Goal: Information Seeking & Learning: Find specific fact

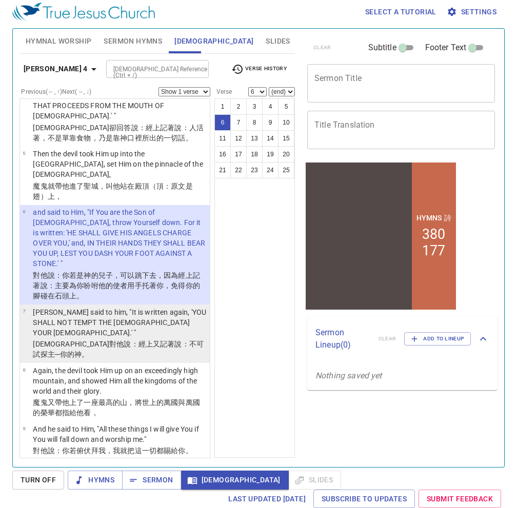
scroll to position [172, 0]
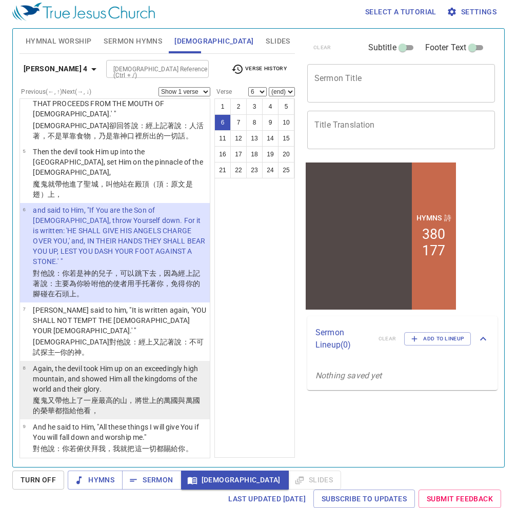
click at [133, 364] on p "Again, the devil took Him up on an exceedingly high mountain, and showed Him al…" at bounding box center [120, 379] width 174 height 31
select select "8"
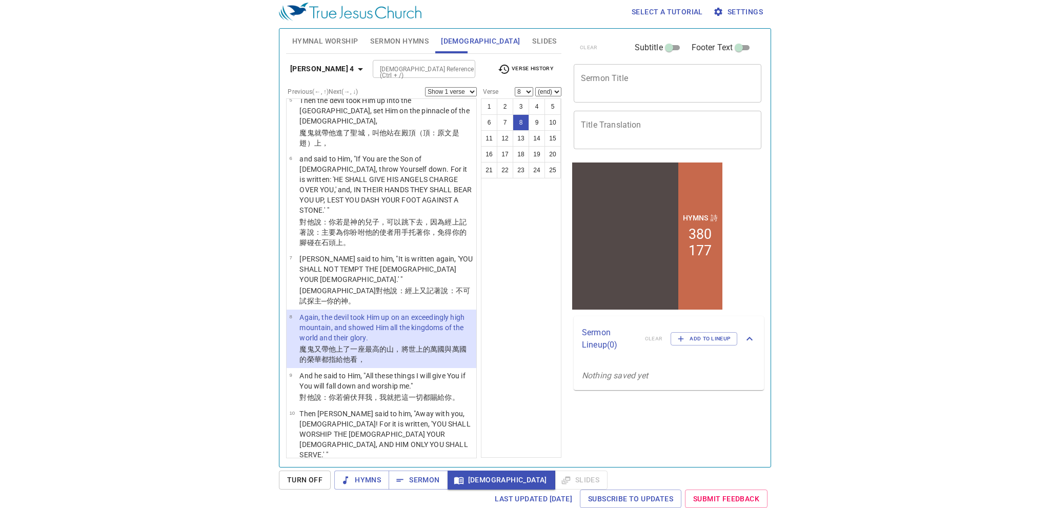
scroll to position [141, 0]
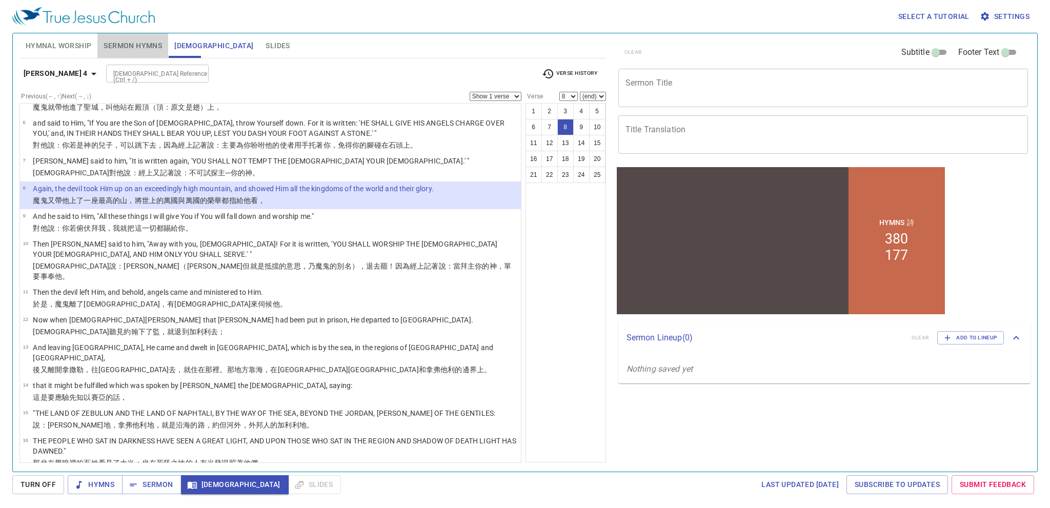
click at [126, 46] on span "Sermon Hymns" at bounding box center [133, 45] width 58 height 13
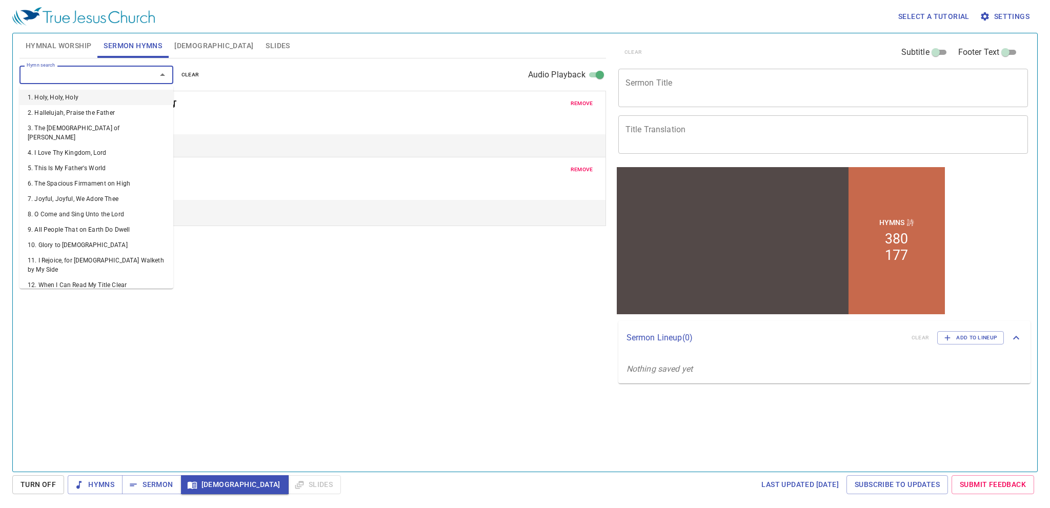
click at [134, 77] on input "Hymn search" at bounding box center [81, 75] width 117 height 12
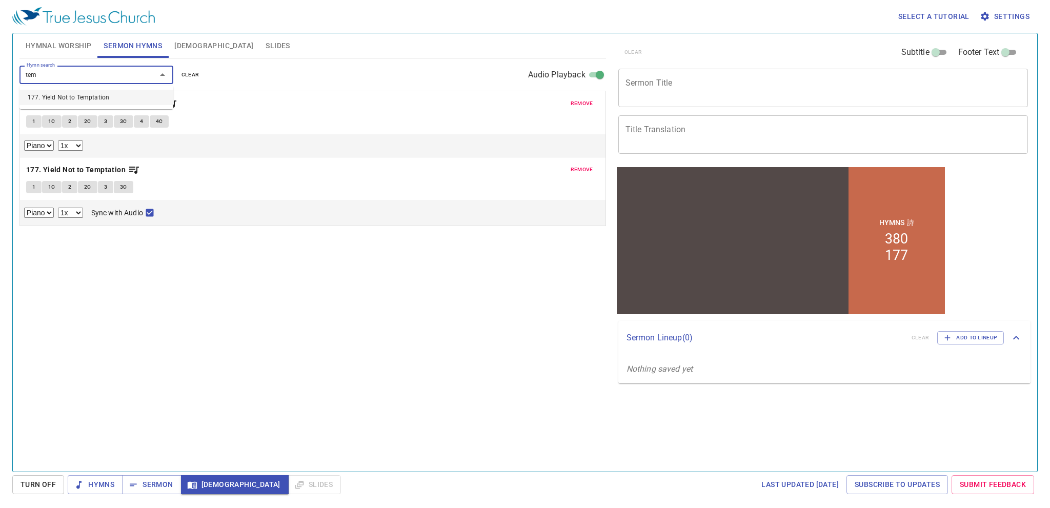
type input "temp"
click at [118, 96] on li "177. Yield Not to Temptation" at bounding box center [96, 97] width 154 height 15
drag, startPoint x: 29, startPoint y: 184, endPoint x: 35, endPoint y: 191, distance: 8.7
click at [29, 184] on button "1" at bounding box center [33, 187] width 15 height 12
checkbox input "false"
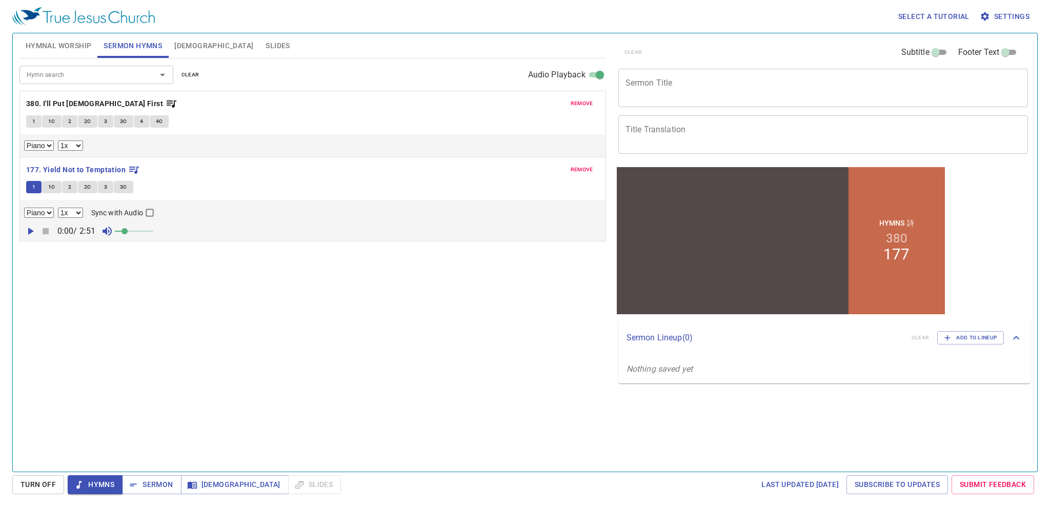
click at [31, 232] on icon "button" at bounding box center [30, 231] width 12 height 12
click at [157, 486] on span "Sermon" at bounding box center [151, 485] width 43 height 13
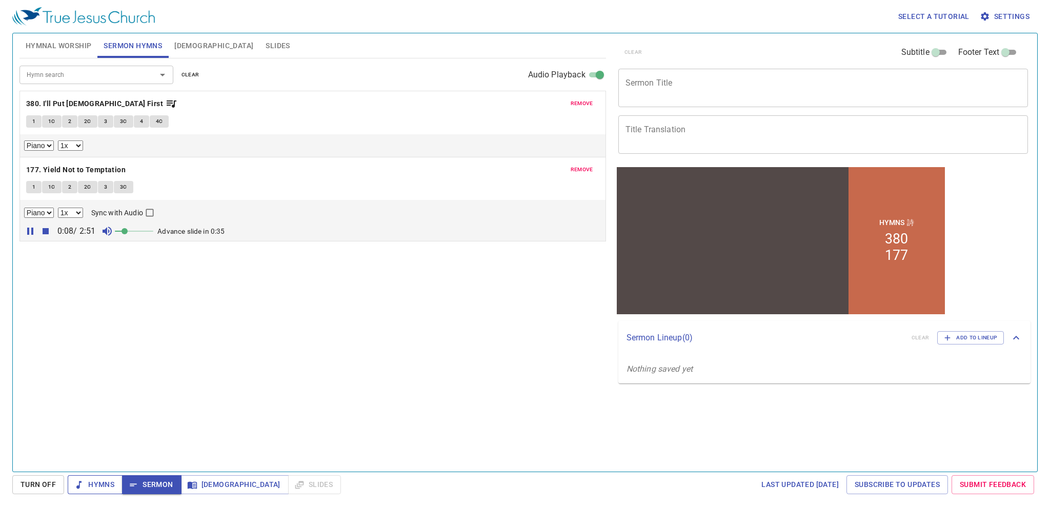
click at [89, 488] on span "Hymns" at bounding box center [95, 485] width 38 height 13
click at [39, 487] on span "Turn Off" at bounding box center [38, 485] width 35 height 13
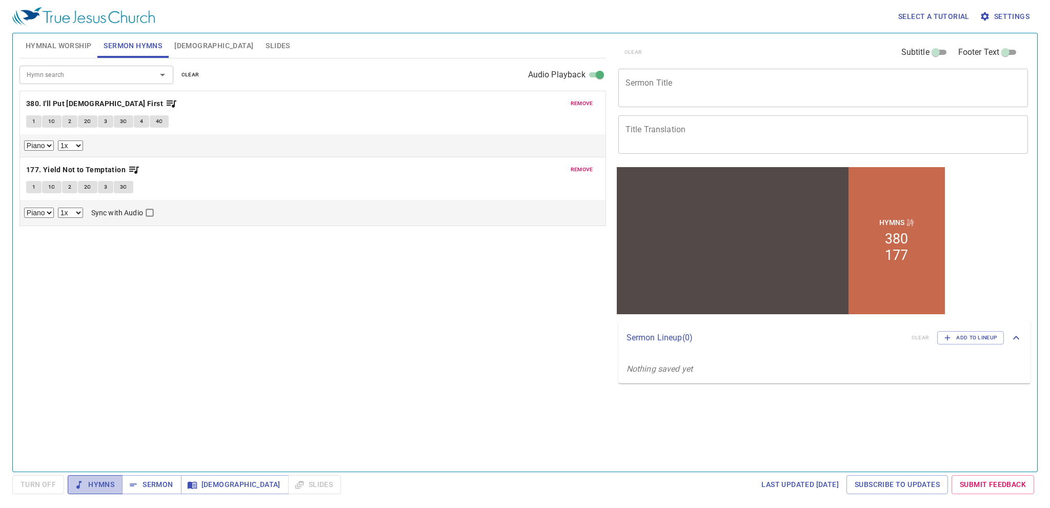
click at [74, 487] on icon "button" at bounding box center [79, 485] width 10 height 10
click at [37, 187] on button "1" at bounding box center [33, 187] width 15 height 12
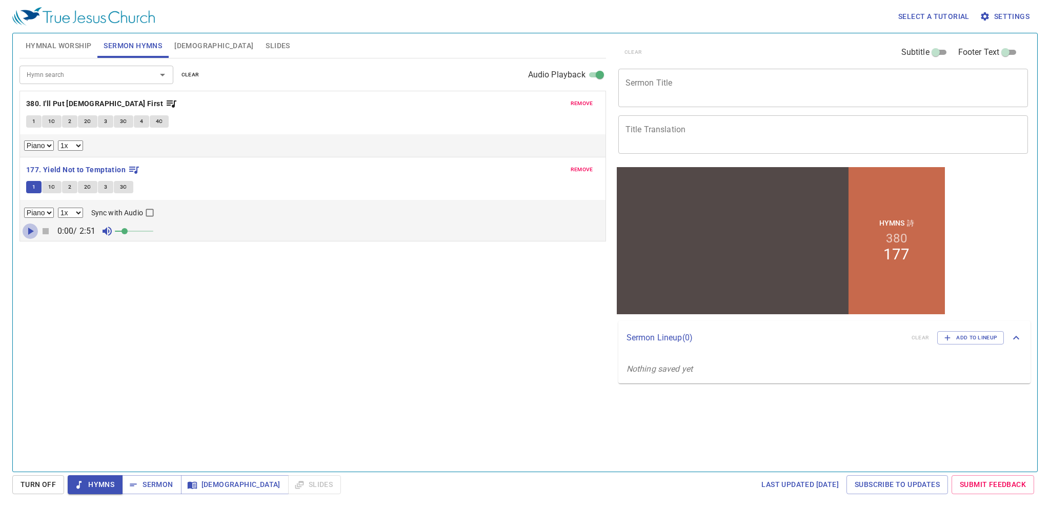
click at [29, 225] on icon "button" at bounding box center [30, 231] width 12 height 12
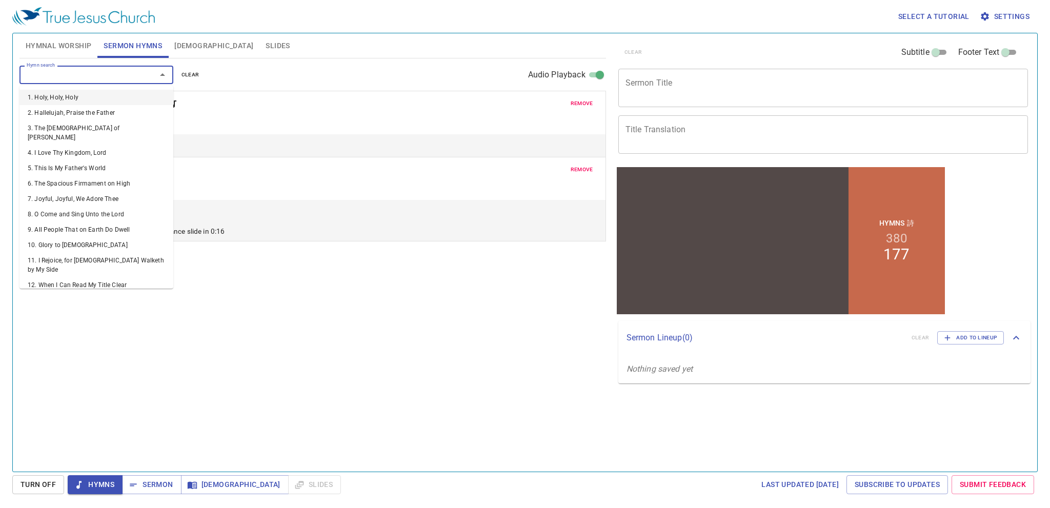
click at [82, 75] on input "Hymn search" at bounding box center [81, 75] width 117 height 12
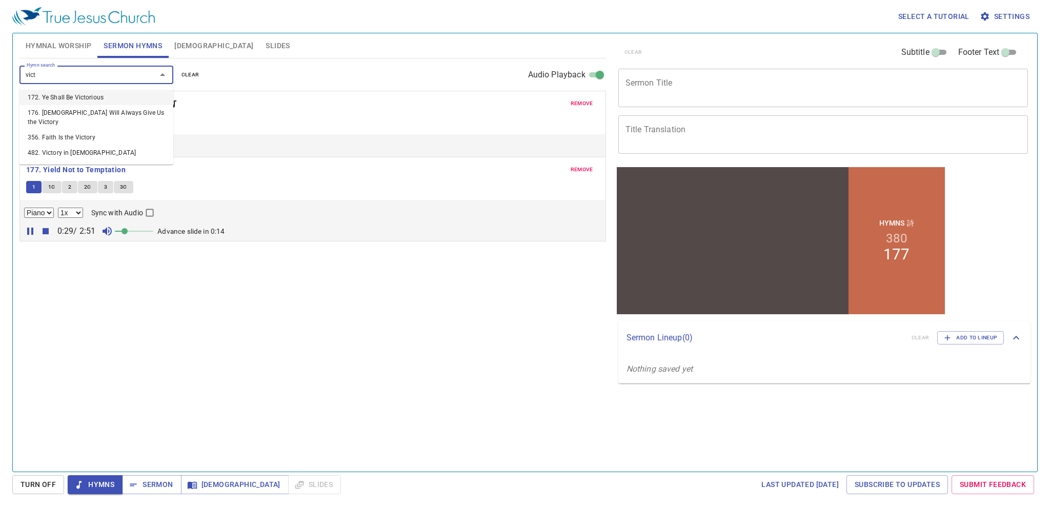
type input "victo"
click at [88, 145] on li "482. Victory in Jesus" at bounding box center [96, 152] width 154 height 15
select select "1"
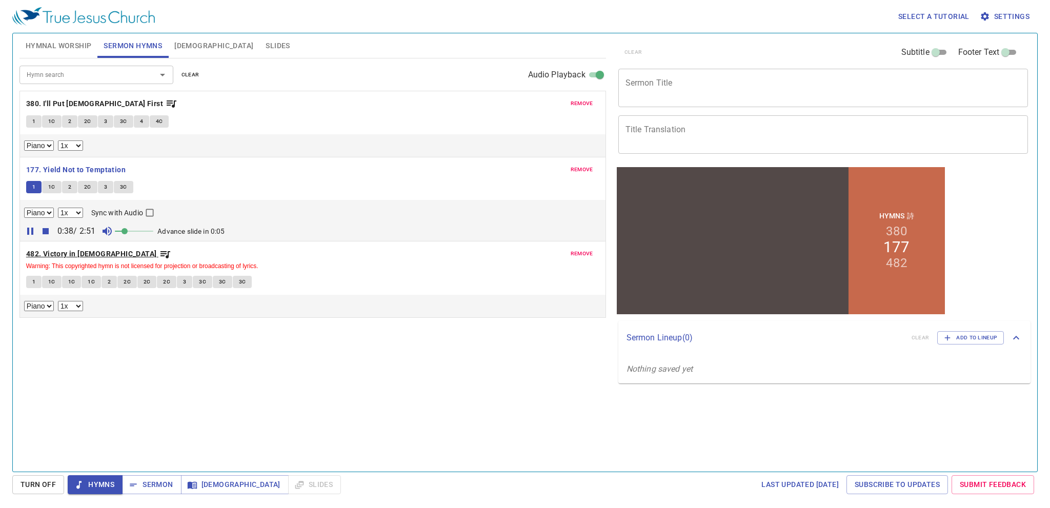
click at [44, 254] on b "482. Victory in Jesus" at bounding box center [91, 254] width 131 height 13
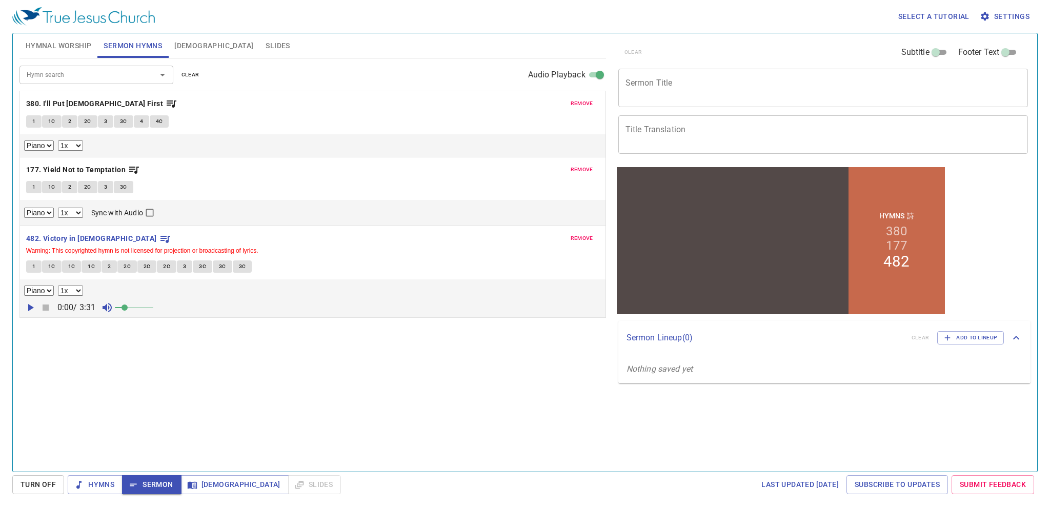
drag, startPoint x: 36, startPoint y: 268, endPoint x: 48, endPoint y: 283, distance: 18.6
click at [36, 268] on button "1" at bounding box center [33, 267] width 15 height 12
click at [32, 305] on icon "button" at bounding box center [30, 308] width 12 height 12
click at [51, 265] on span "1C" at bounding box center [51, 266] width 7 height 9
click at [91, 82] on div "Hymn search" at bounding box center [96, 75] width 154 height 18
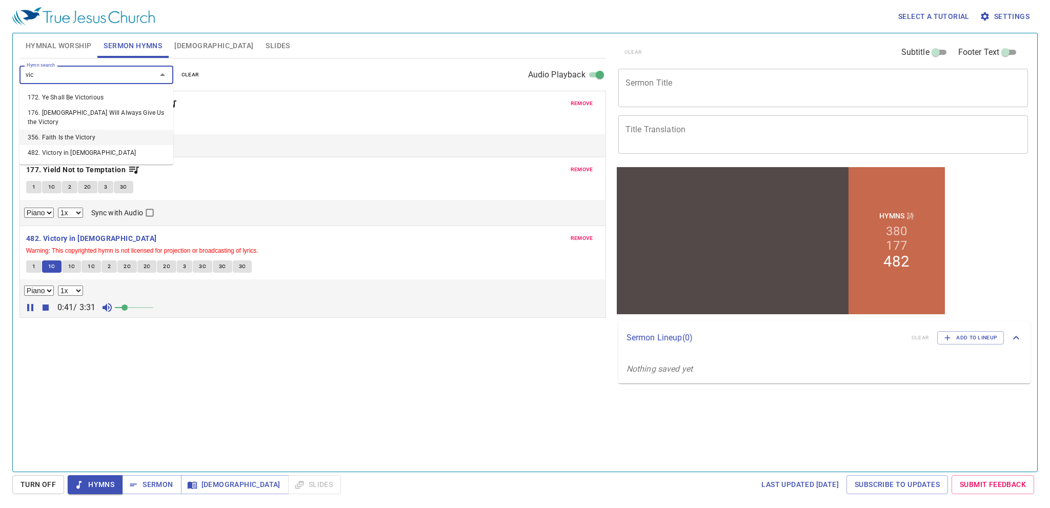
type input "vic"
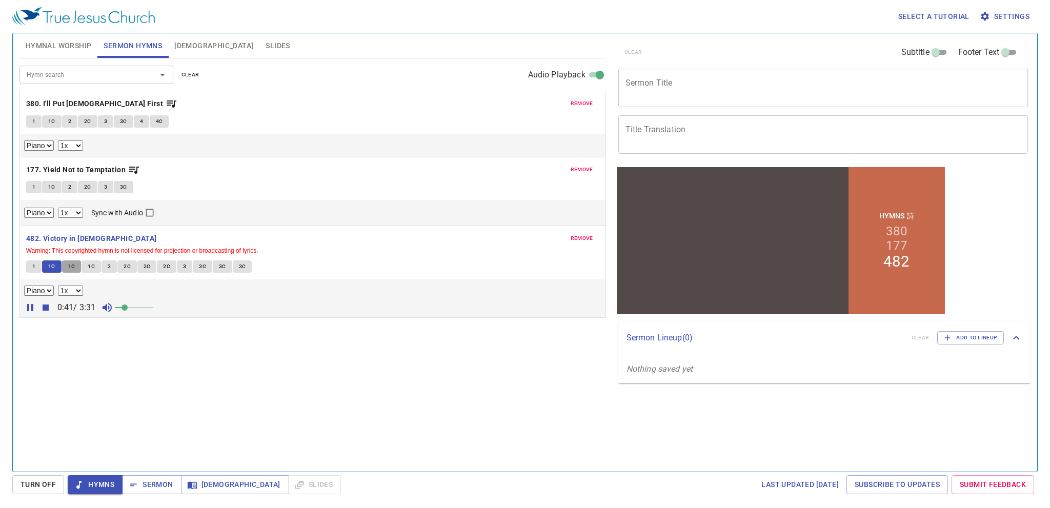
click at [69, 270] on button "1C" at bounding box center [71, 267] width 19 height 12
click at [93, 268] on span "1C" at bounding box center [91, 266] width 7 height 9
click at [78, 77] on input "Hymn search" at bounding box center [81, 75] width 117 height 12
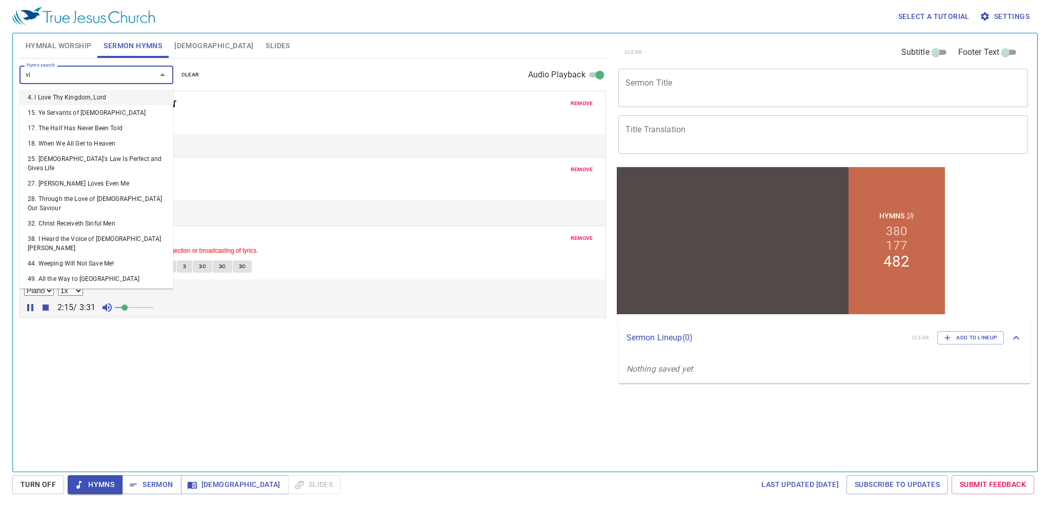
type input "vic"
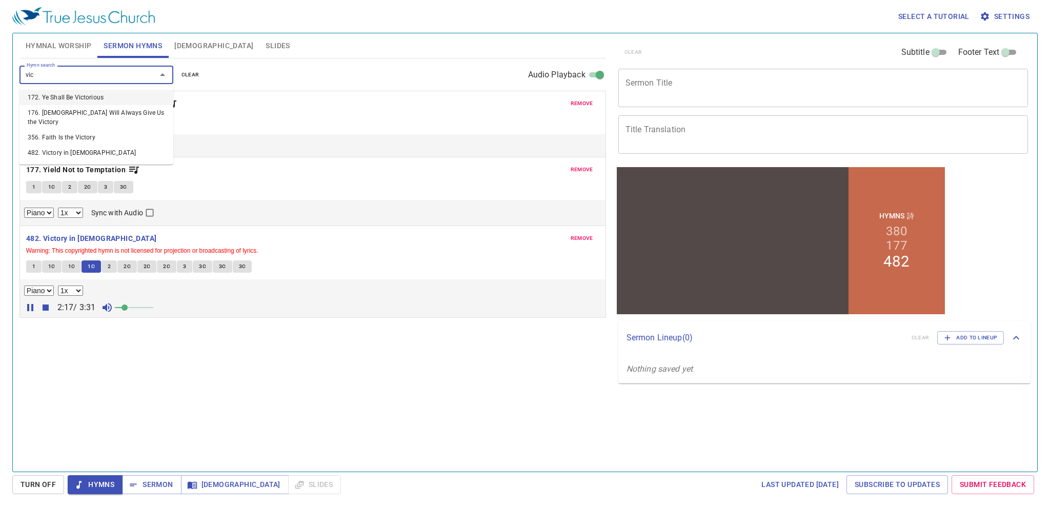
click at [84, 95] on li "172. Ye Shall Be Victorious" at bounding box center [96, 97] width 154 height 15
select select "1"
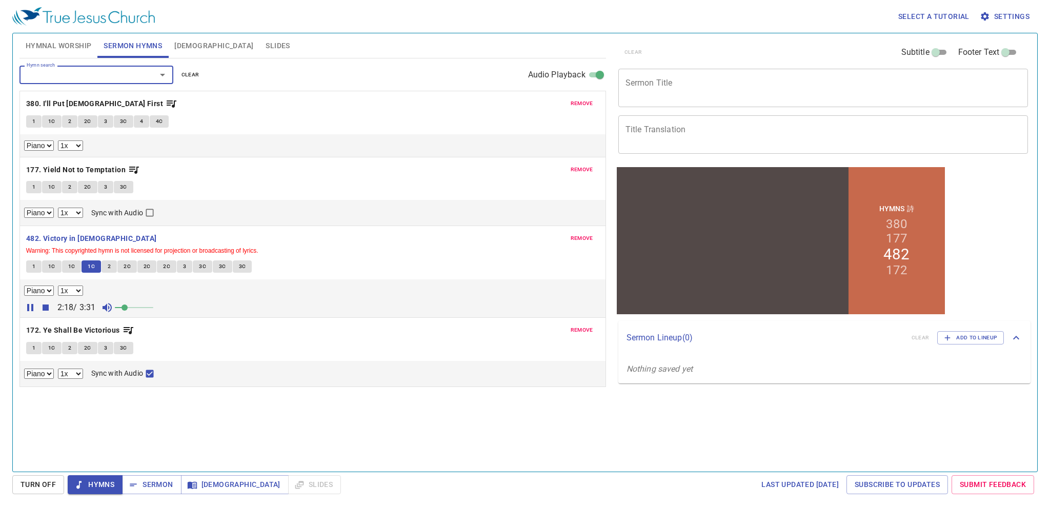
drag, startPoint x: 39, startPoint y: 343, endPoint x: 35, endPoint y: 350, distance: 8.5
click at [39, 343] on button "1" at bounding box center [33, 348] width 15 height 12
checkbox input "false"
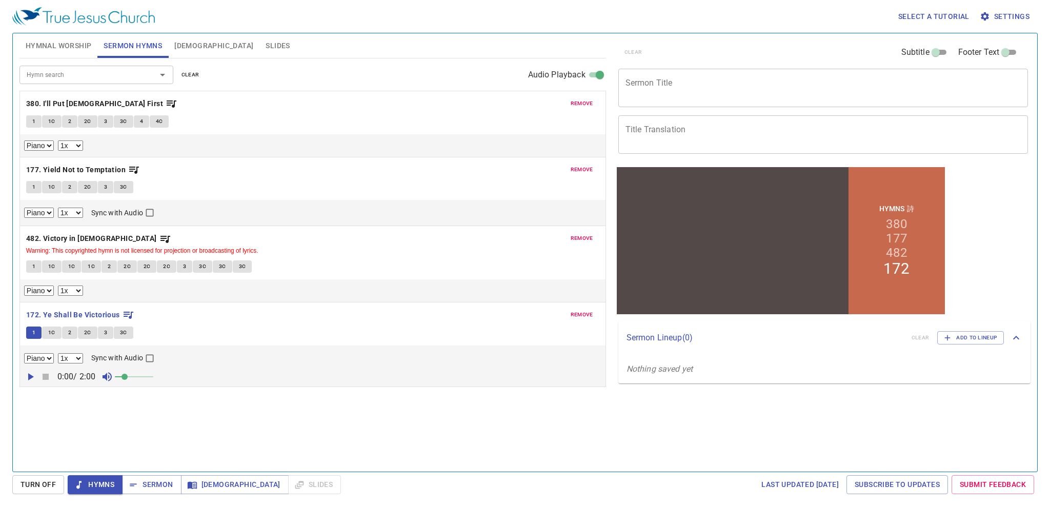
click at [27, 375] on icon "button" at bounding box center [30, 377] width 12 height 12
click at [108, 81] on div "Hymn search" at bounding box center [96, 75] width 154 height 18
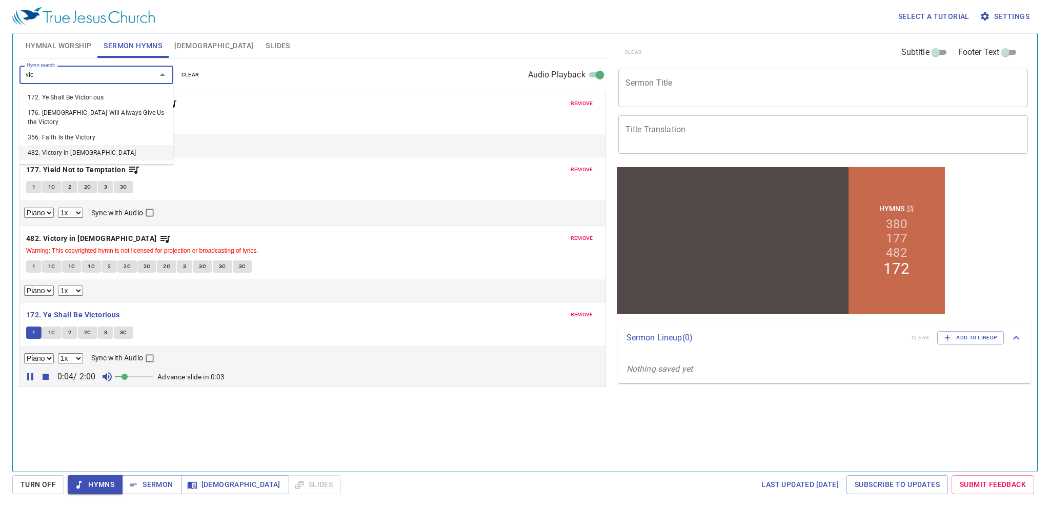
type input "vic"
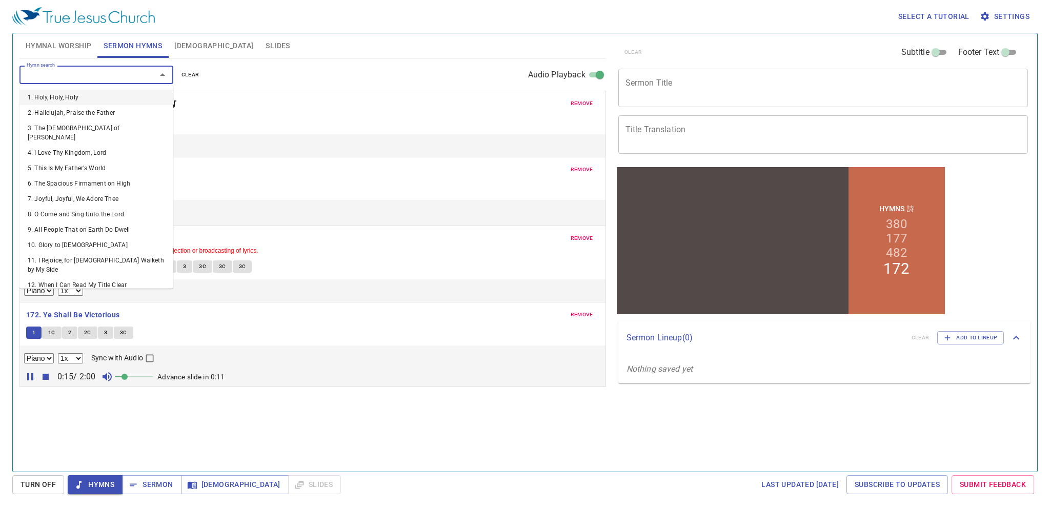
click at [82, 71] on input "Hymn search" at bounding box center [81, 75] width 117 height 12
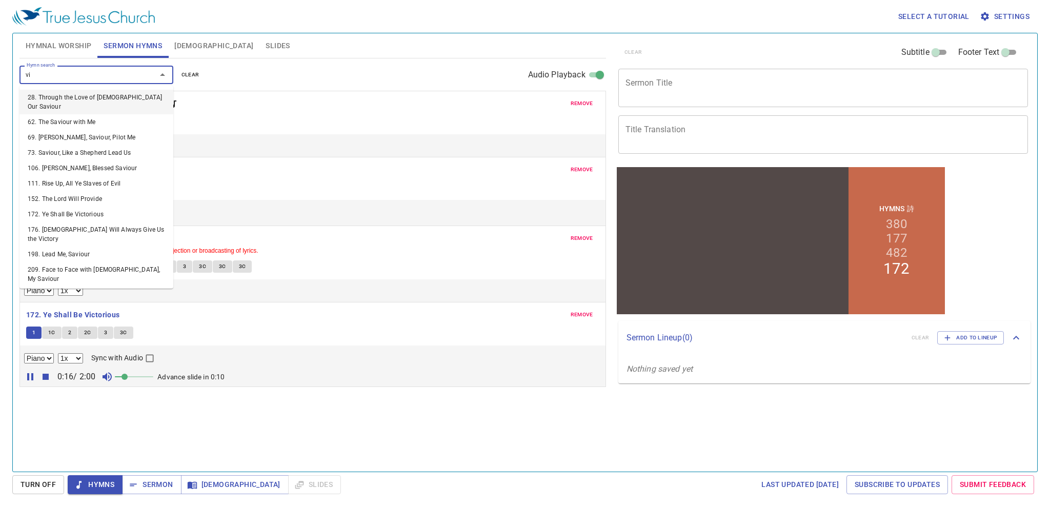
type input "vic"
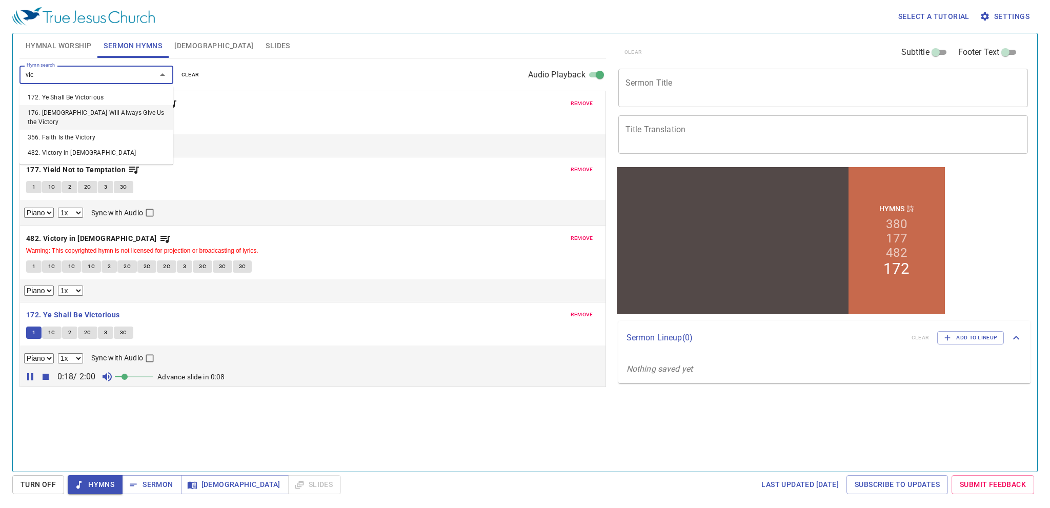
click at [112, 111] on li "176. God Will Always Give Us the Victory" at bounding box center [96, 117] width 154 height 25
select select "1"
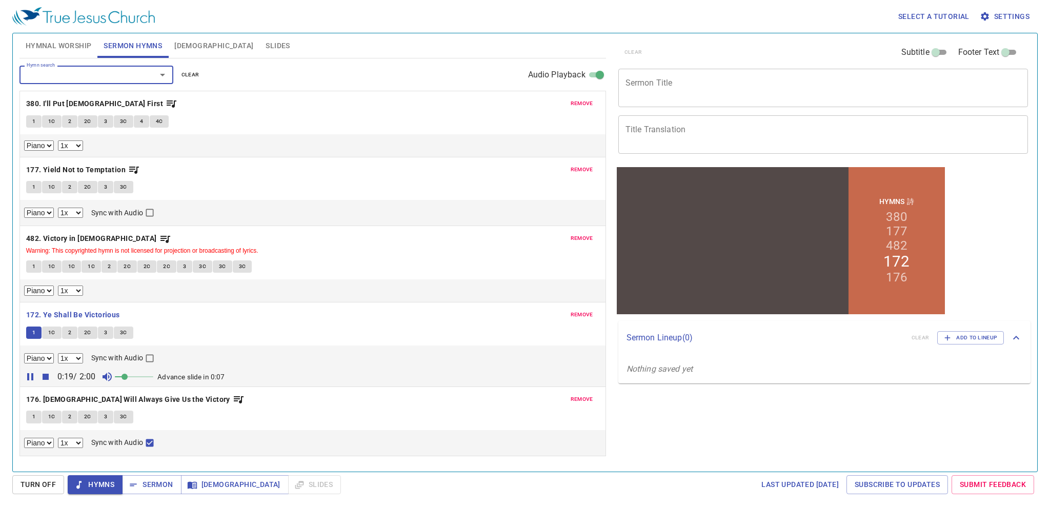
click at [29, 412] on button "1" at bounding box center [33, 417] width 15 height 12
checkbox input "false"
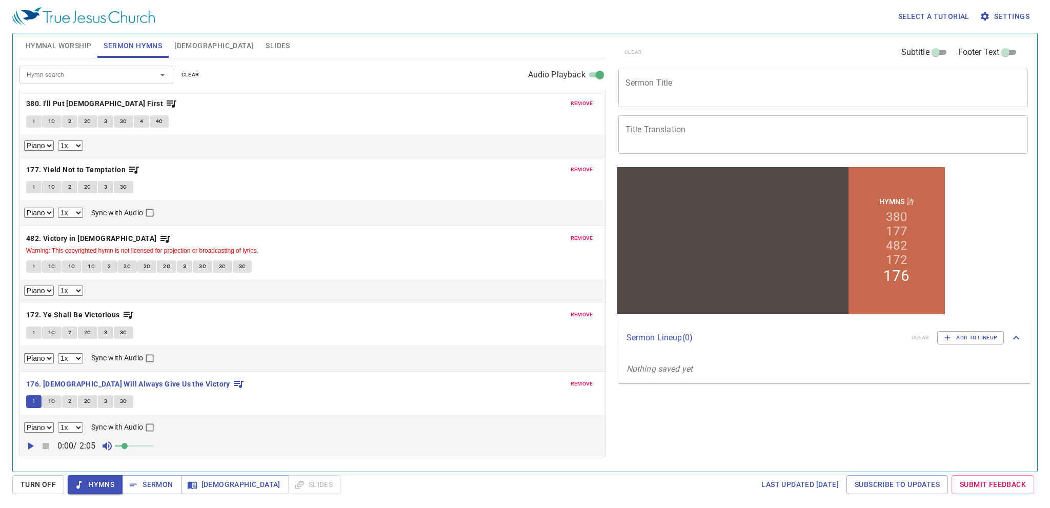
click at [29, 441] on icon "button" at bounding box center [30, 446] width 12 height 12
click at [517, 313] on span "remove" at bounding box center [582, 314] width 23 height 9
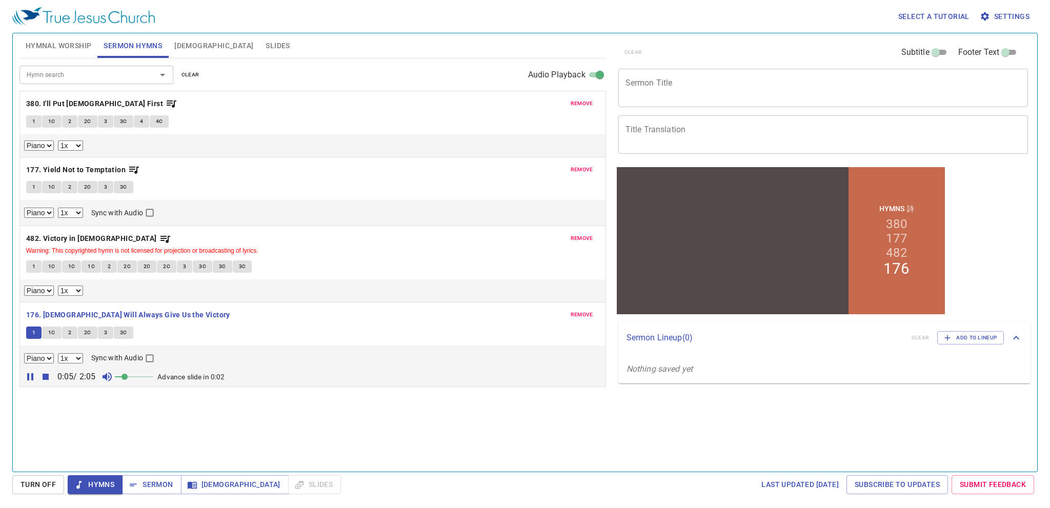
click at [101, 73] on input "Hymn search" at bounding box center [81, 75] width 117 height 12
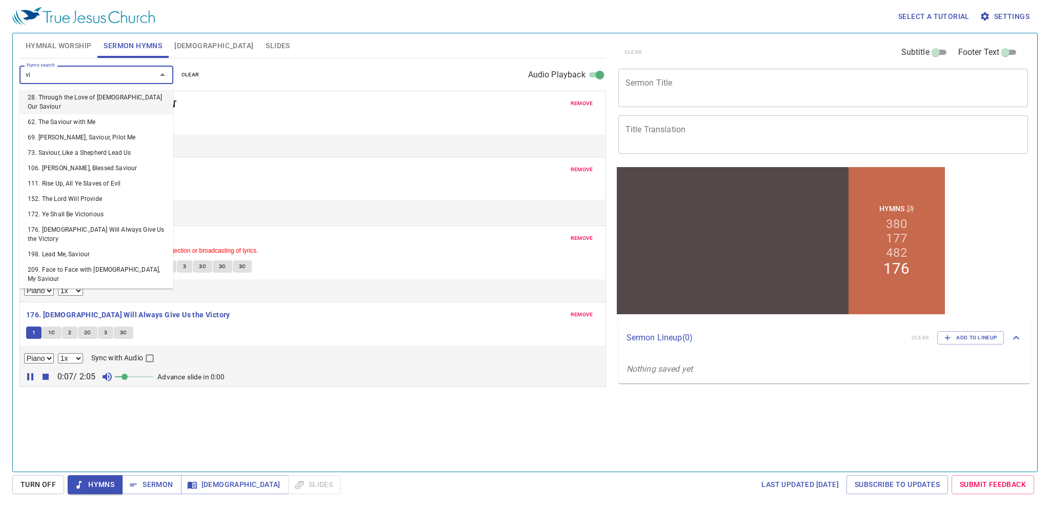
type input "vic"
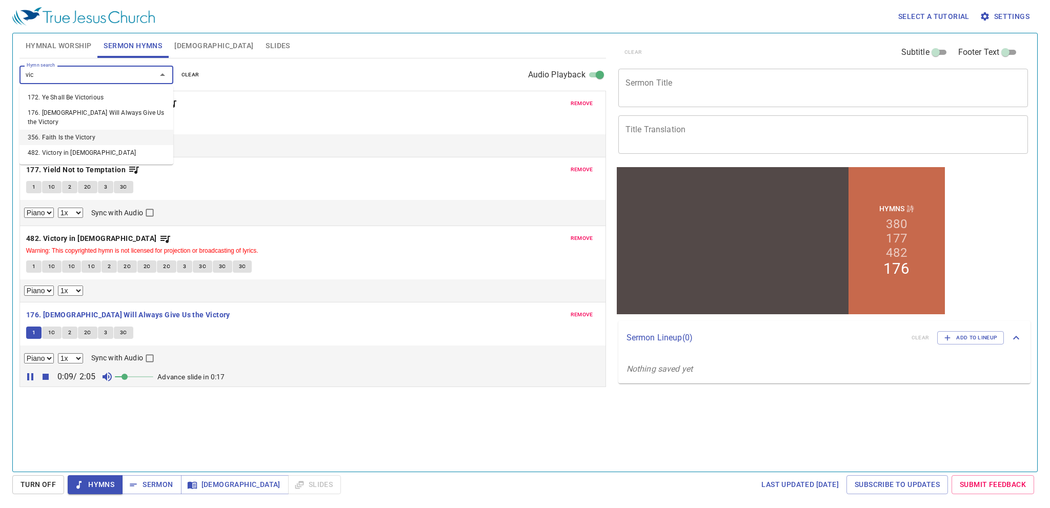
click at [123, 130] on li "356. Faith Is the Victory" at bounding box center [96, 137] width 154 height 15
select select "1"
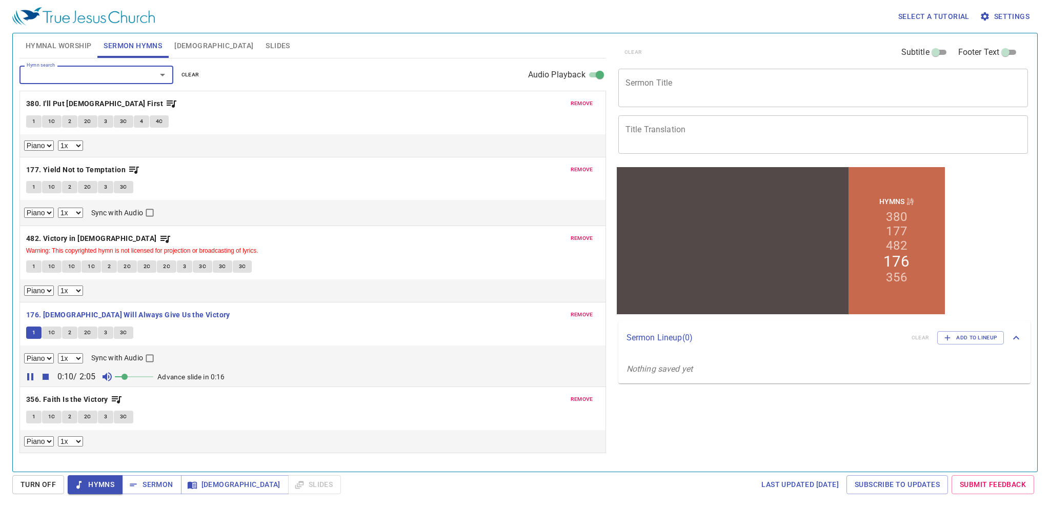
drag, startPoint x: 584, startPoint y: 312, endPoint x: 462, endPoint y: 350, distance: 128.3
click at [517, 312] on span "remove" at bounding box center [582, 314] width 23 height 9
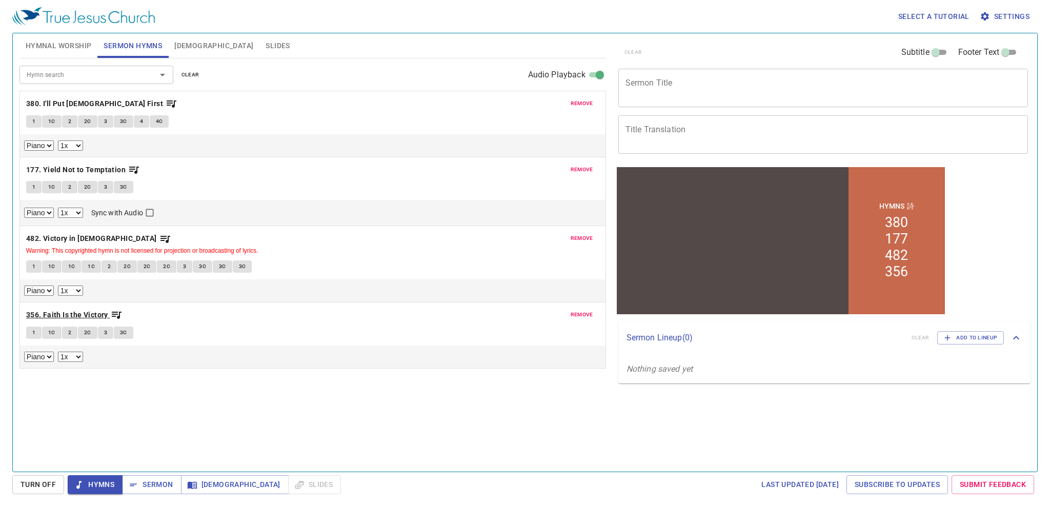
click at [54, 313] on b "356. Faith Is the Victory" at bounding box center [67, 315] width 82 height 13
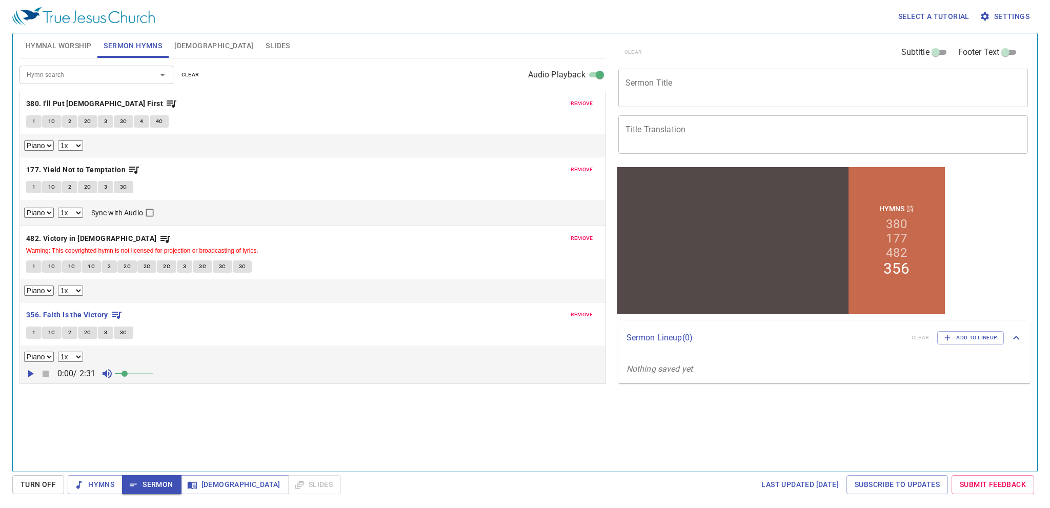
click at [32, 330] on span "1" at bounding box center [33, 332] width 3 height 9
click at [29, 374] on icon "button" at bounding box center [30, 374] width 12 height 12
click at [47, 332] on button "1C" at bounding box center [51, 333] width 19 height 12
click at [517, 312] on span "remove" at bounding box center [582, 314] width 23 height 9
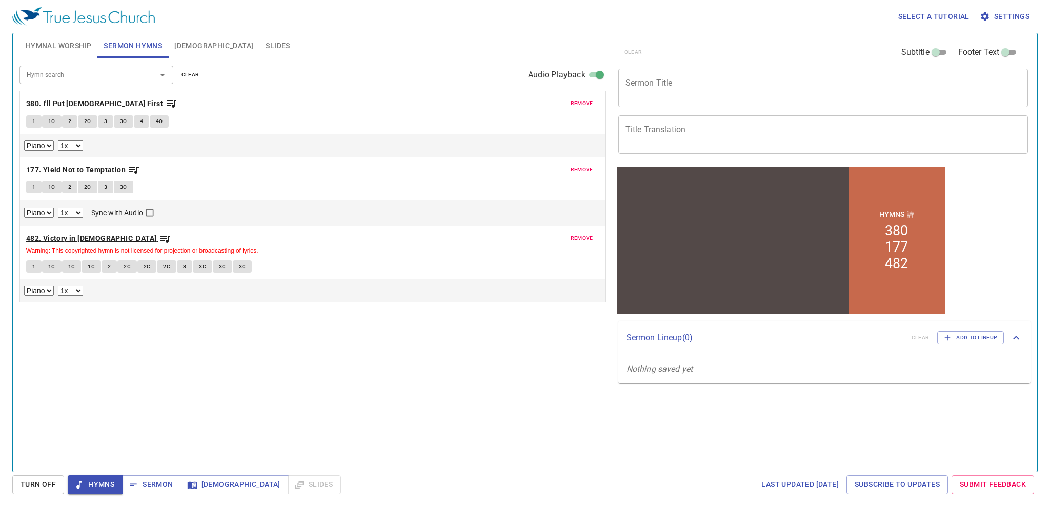
click at [61, 242] on b "482. Victory in Jesus" at bounding box center [91, 238] width 131 height 13
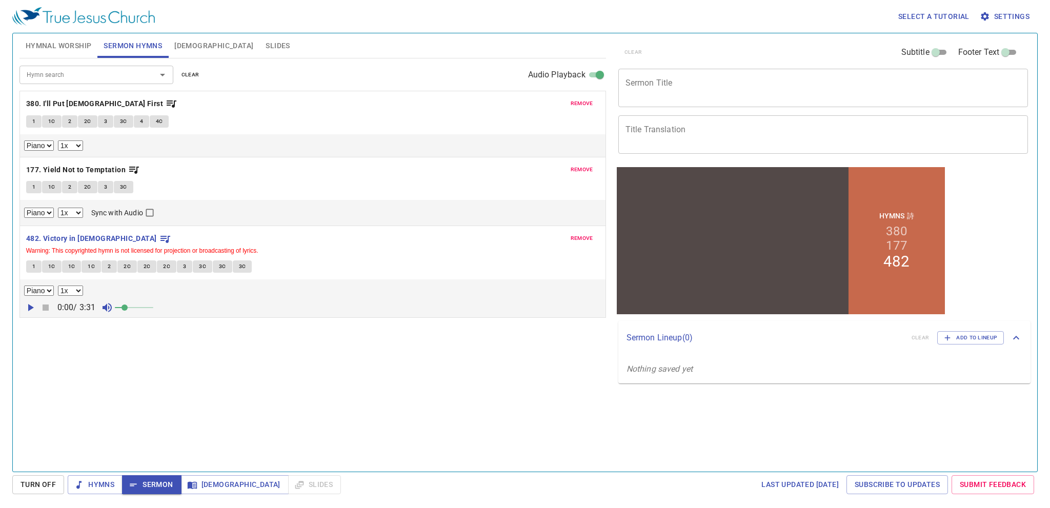
click at [32, 304] on icon "button" at bounding box center [30, 308] width 12 height 12
click at [35, 267] on span "1" at bounding box center [33, 266] width 3 height 9
click at [48, 264] on span "1C" at bounding box center [51, 266] width 7 height 9
click at [105, 266] on button "2" at bounding box center [109, 267] width 15 height 12
click at [118, 266] on button "2C" at bounding box center [126, 267] width 19 height 12
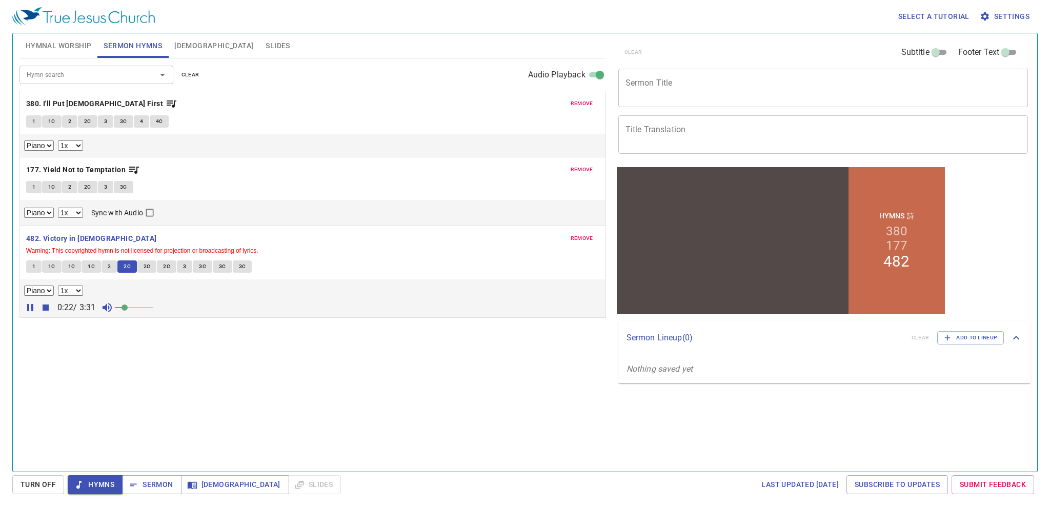
click at [178, 265] on button "3" at bounding box center [184, 267] width 15 height 12
click at [199, 264] on span "3C" at bounding box center [202, 266] width 7 height 9
click at [227, 266] on button "3C" at bounding box center [222, 267] width 19 height 12
click at [50, 305] on icon "button" at bounding box center [45, 308] width 12 height 12
click at [174, 41] on button "Bible" at bounding box center [213, 45] width 91 height 25
